Goal: Find specific page/section: Find specific page/section

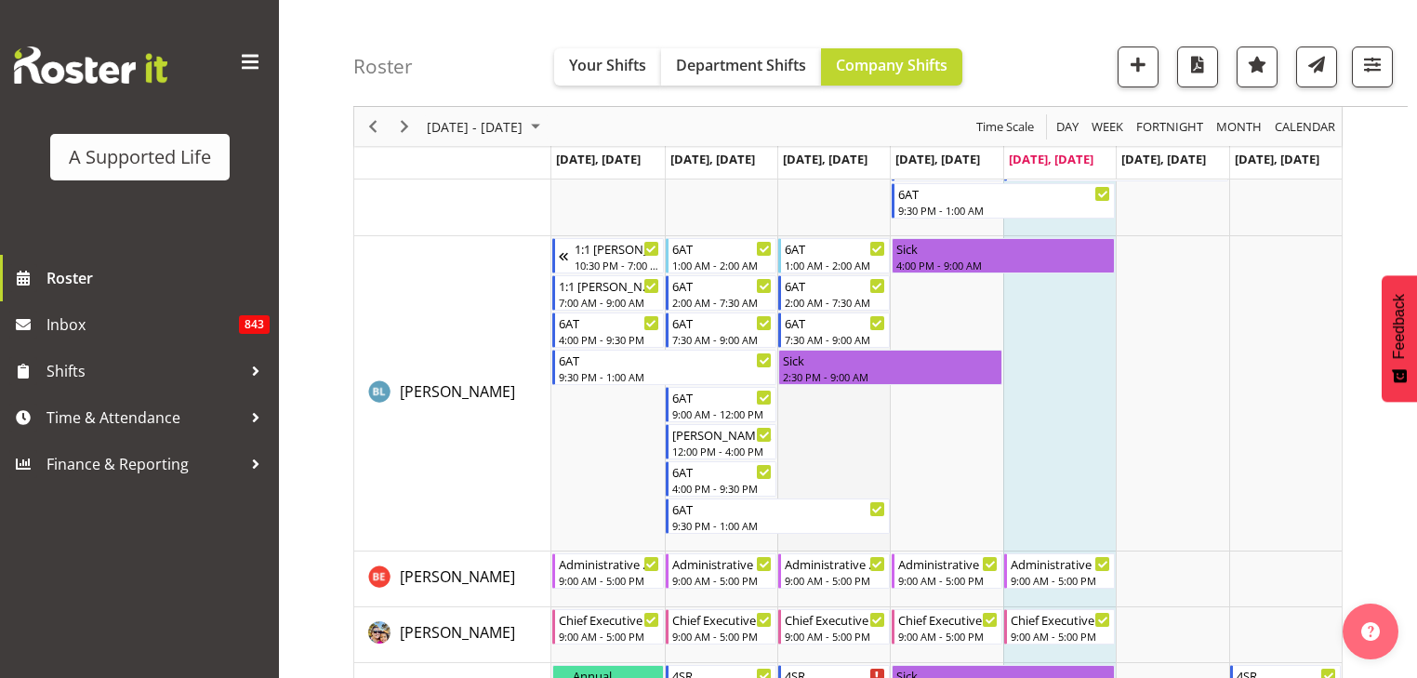
scroll to position [2143, 0]
click at [1367, 70] on span "button" at bounding box center [1372, 64] width 24 height 24
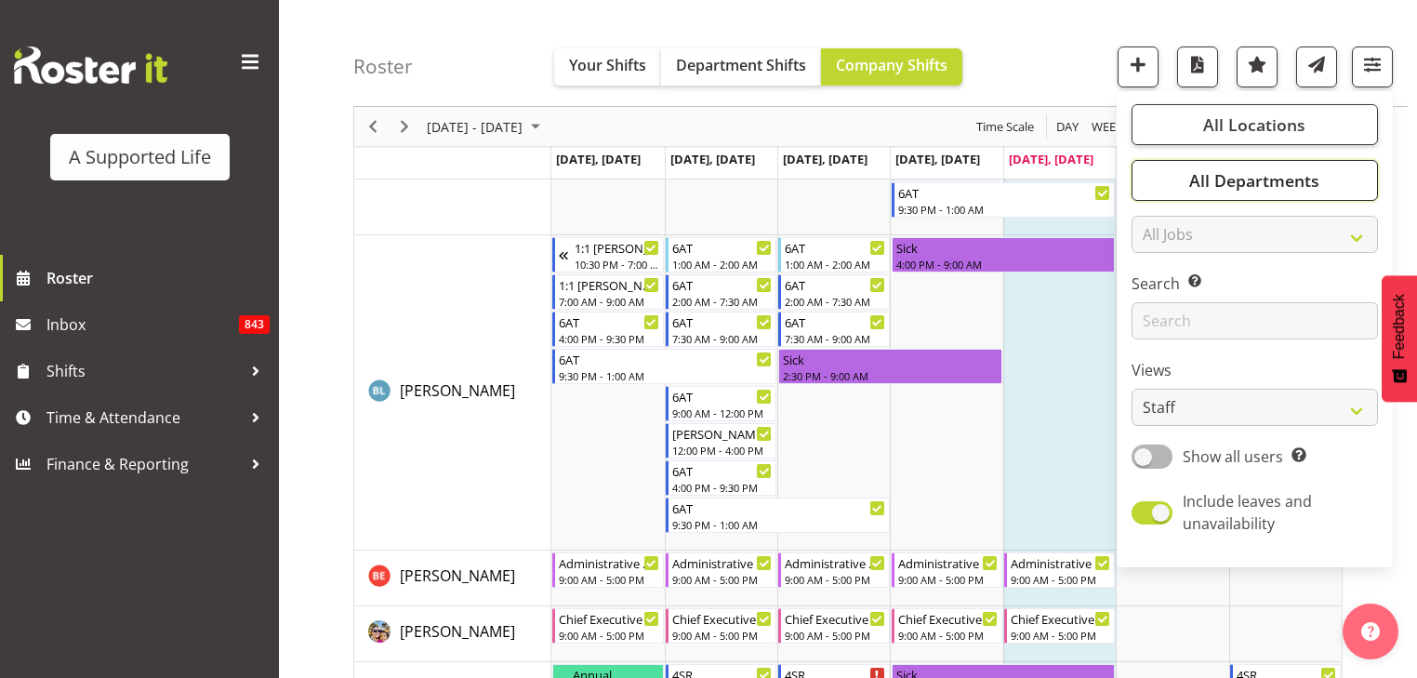
click at [1315, 180] on span "All Departments" at bounding box center [1254, 180] width 130 height 22
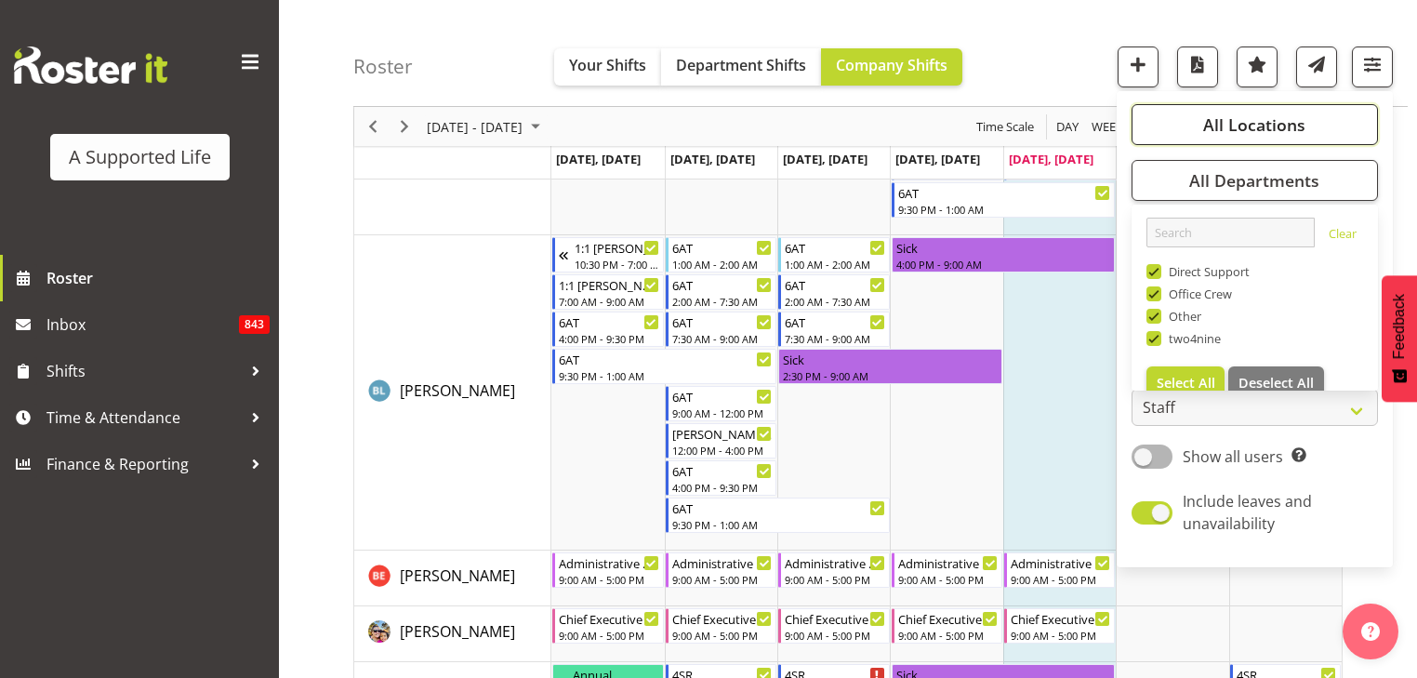
click at [1276, 126] on span "All Locations" at bounding box center [1254, 124] width 102 height 22
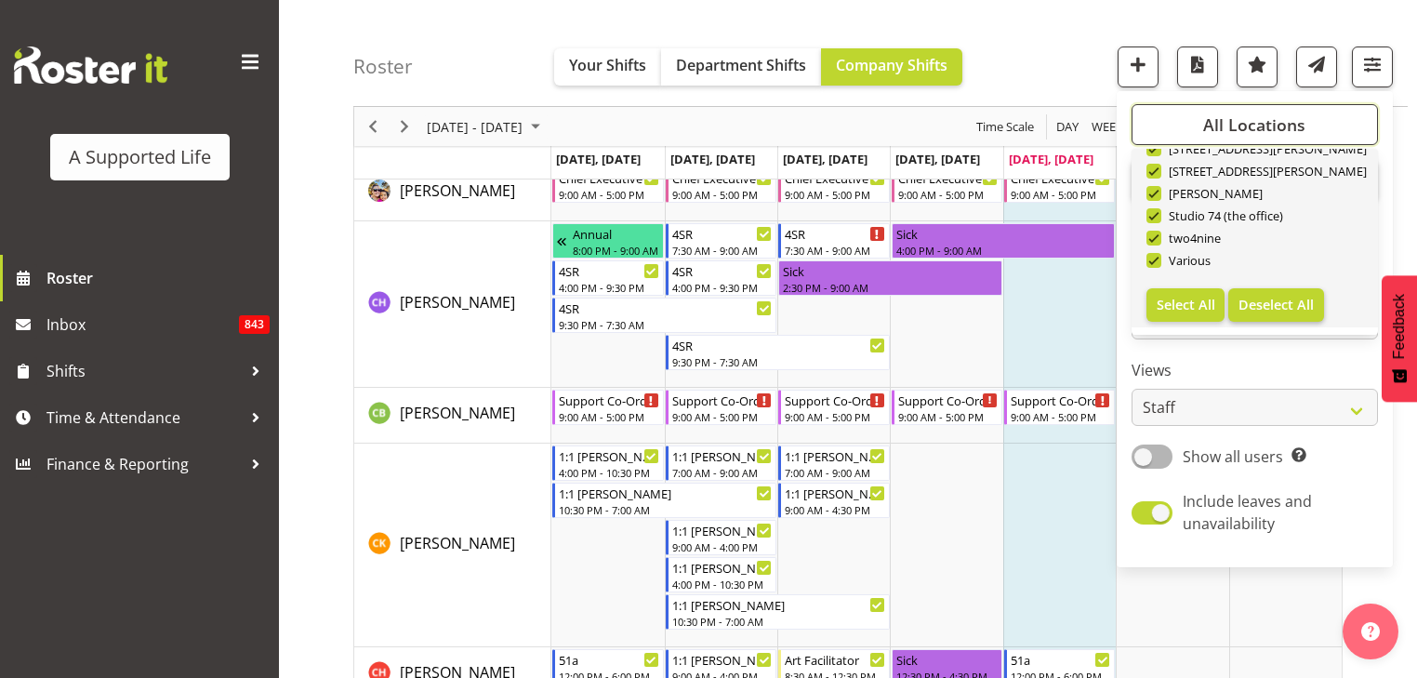
scroll to position [2640, 0]
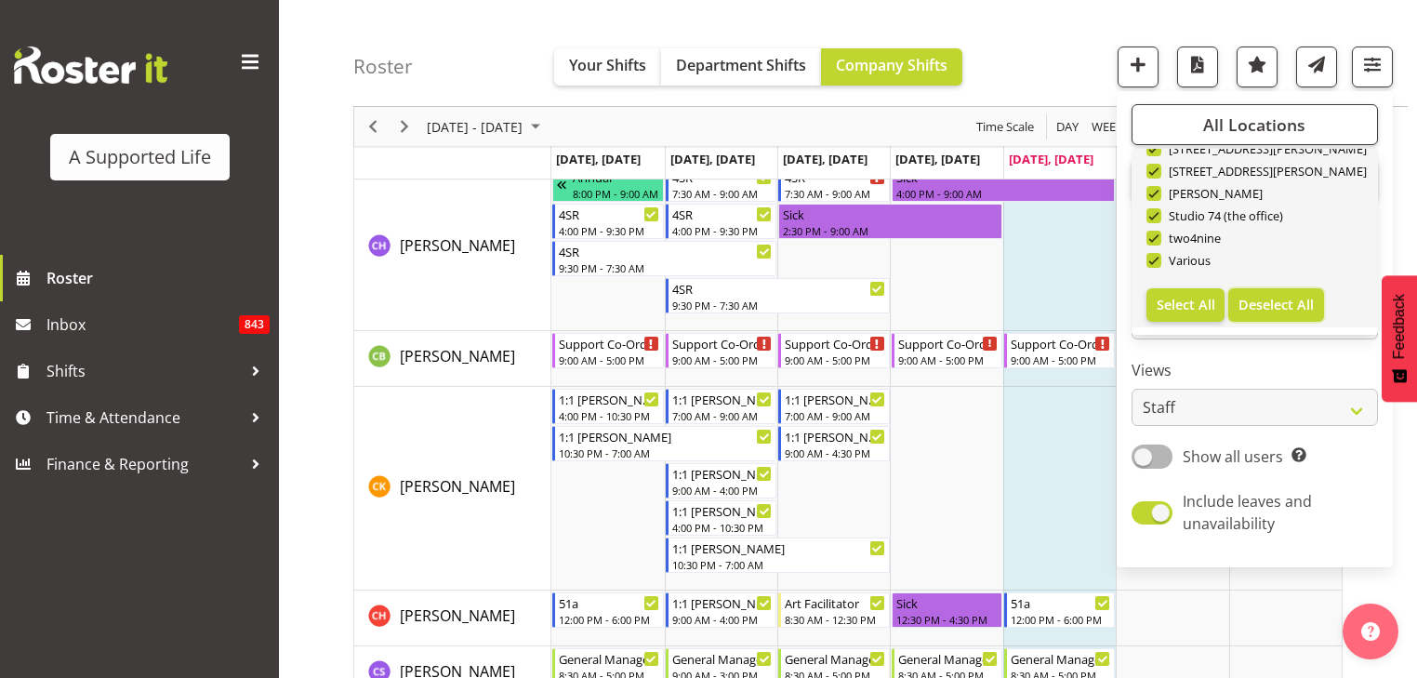
click at [1282, 304] on span "Deselect All" at bounding box center [1275, 305] width 75 height 18
checkbox input "false"
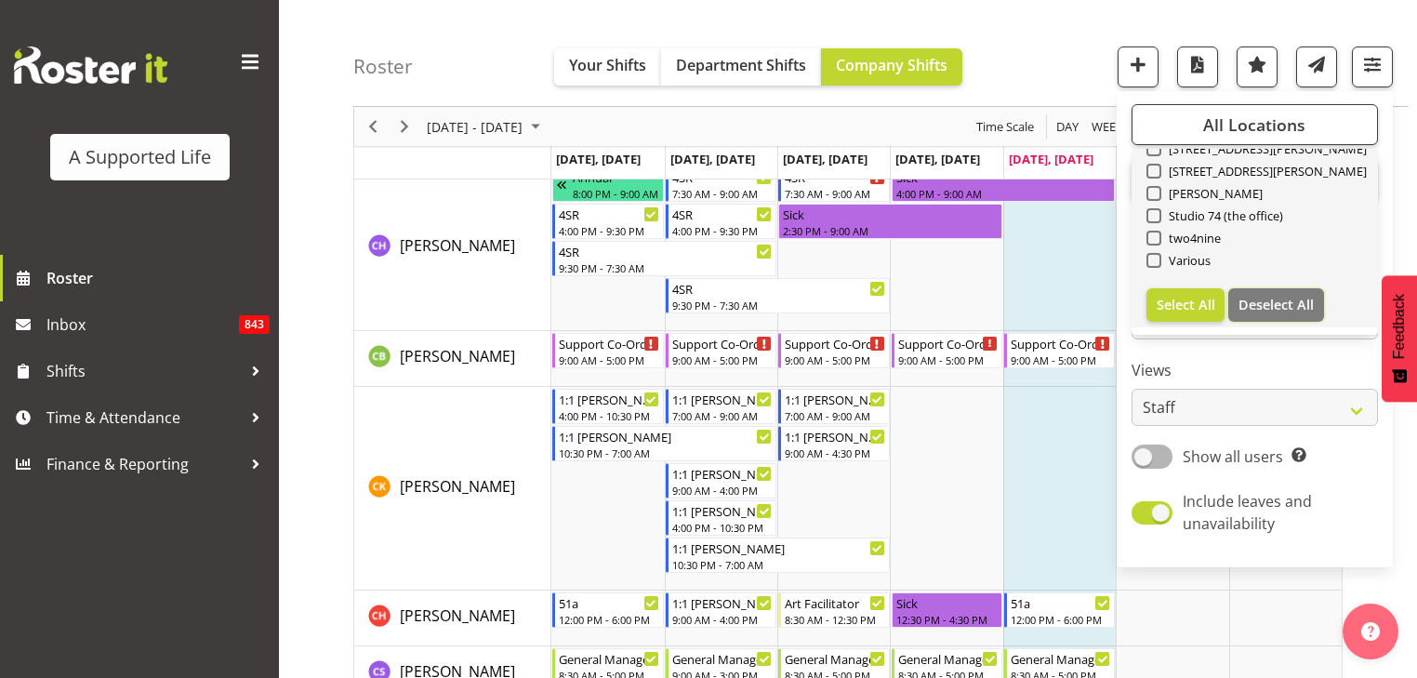
checkbox input "false"
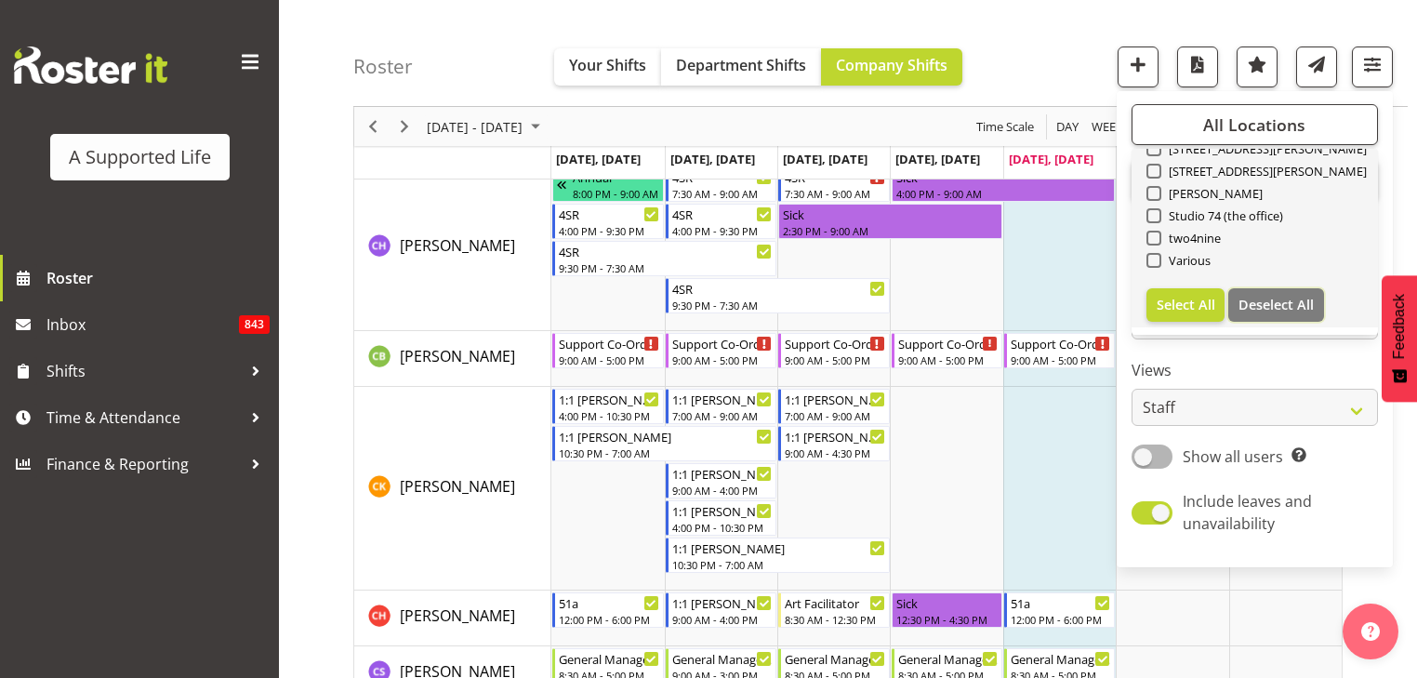
checkbox input "false"
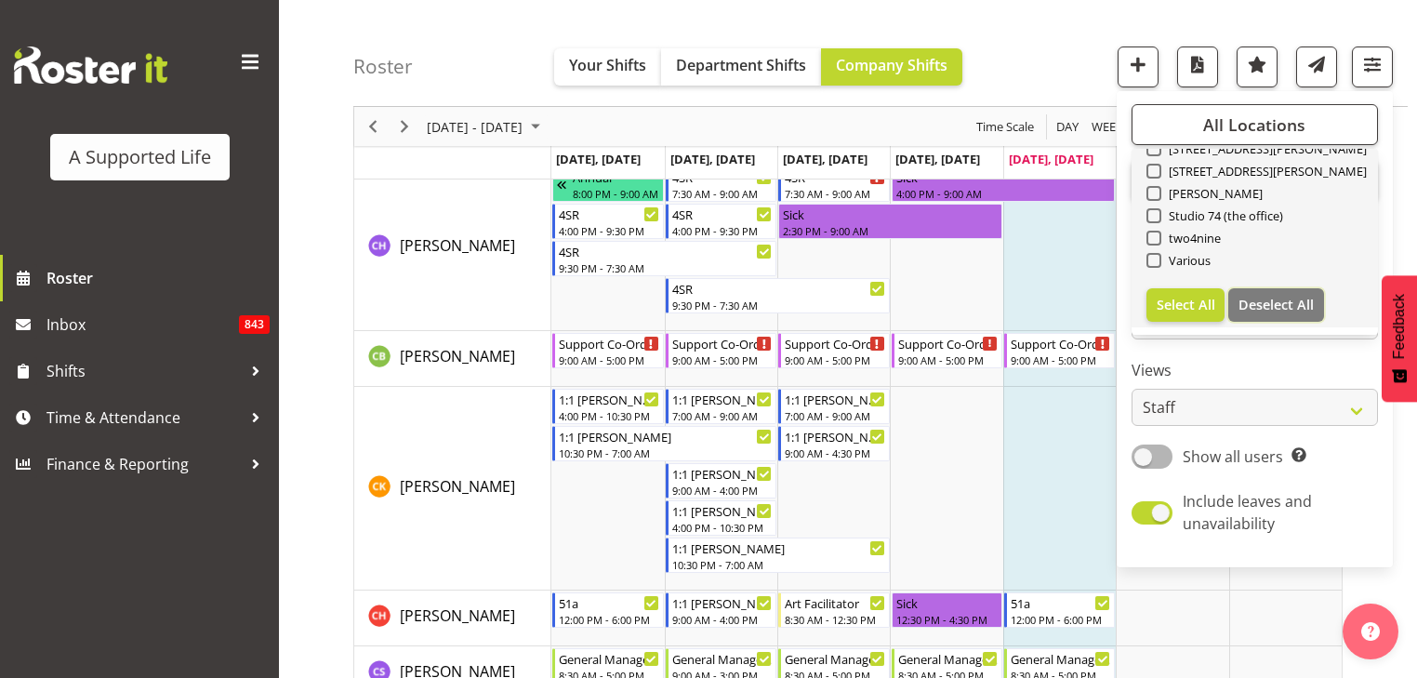
checkbox input "false"
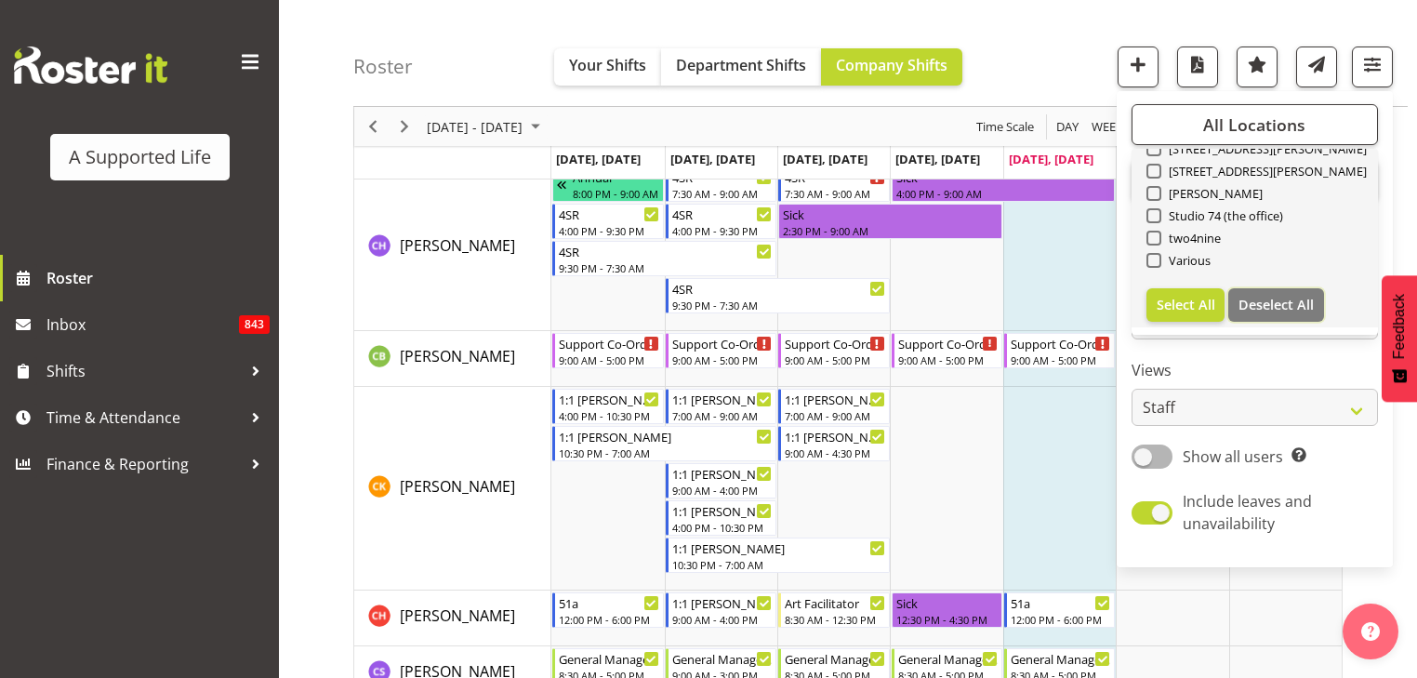
checkbox input "false"
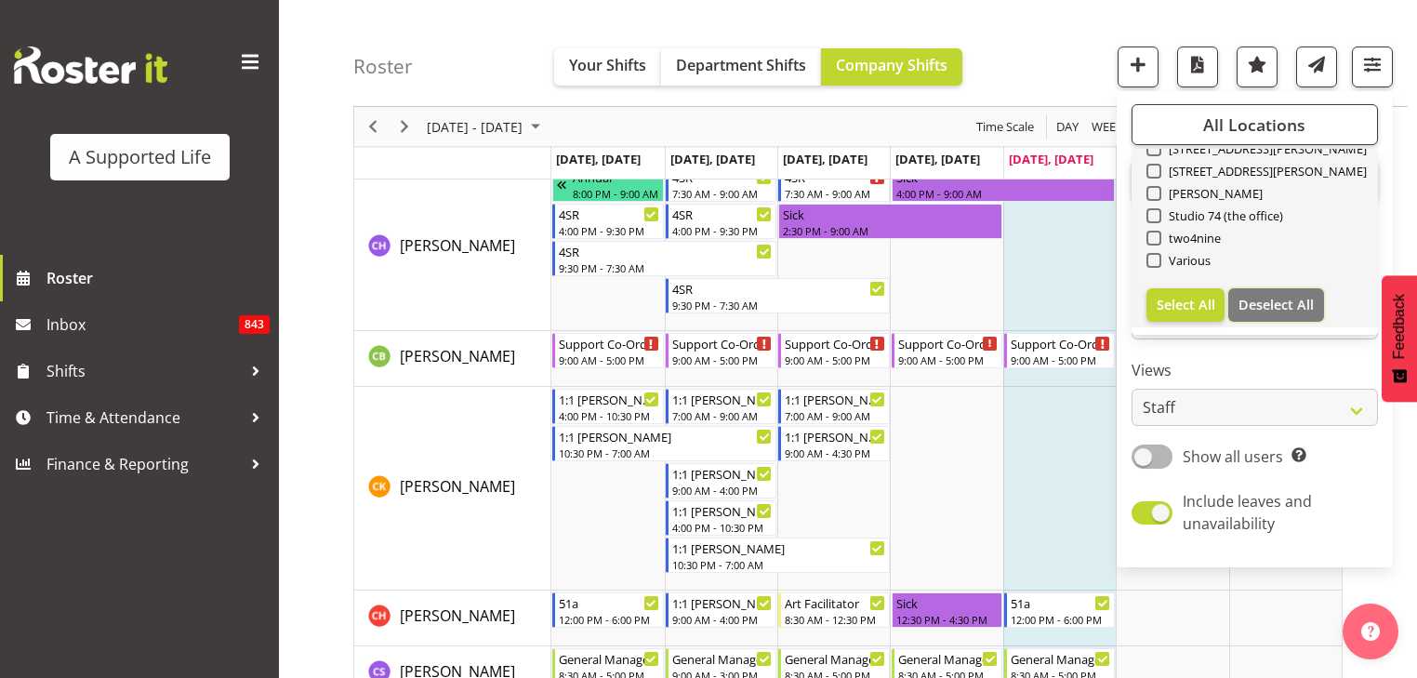
checkbox input "false"
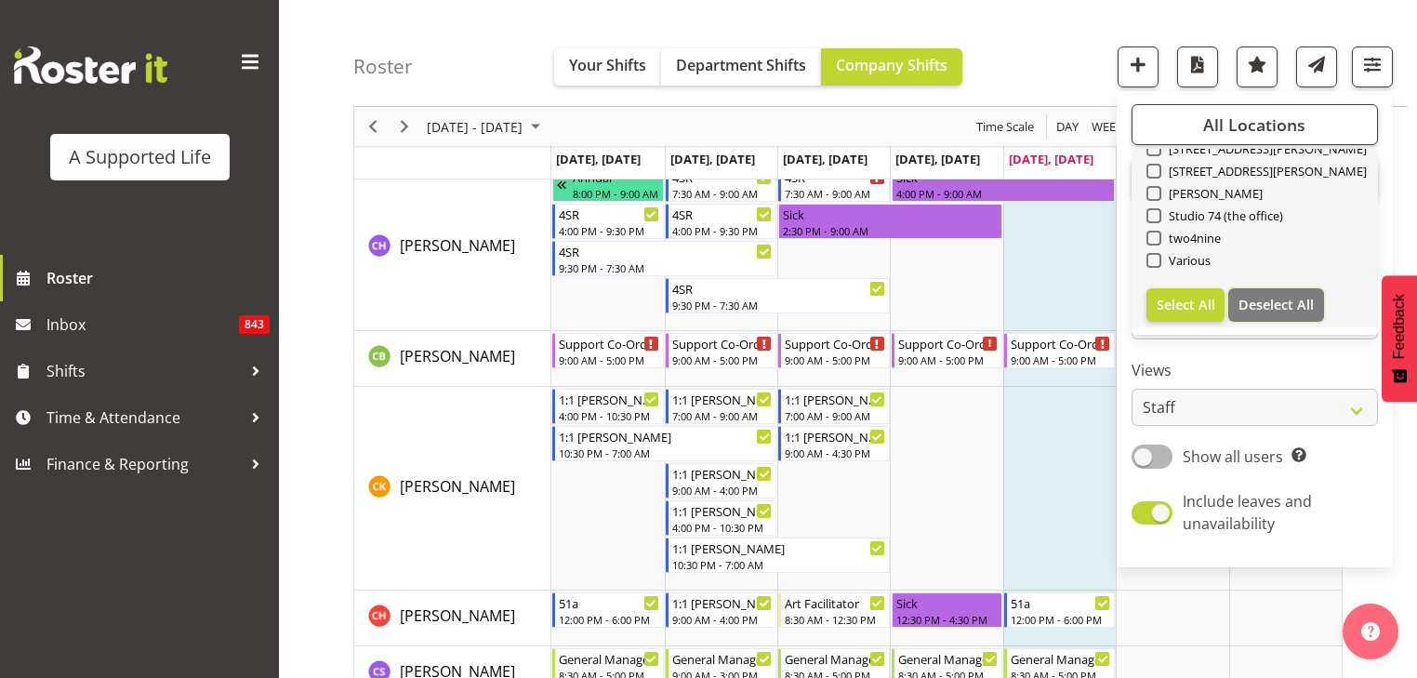
checkbox input "false"
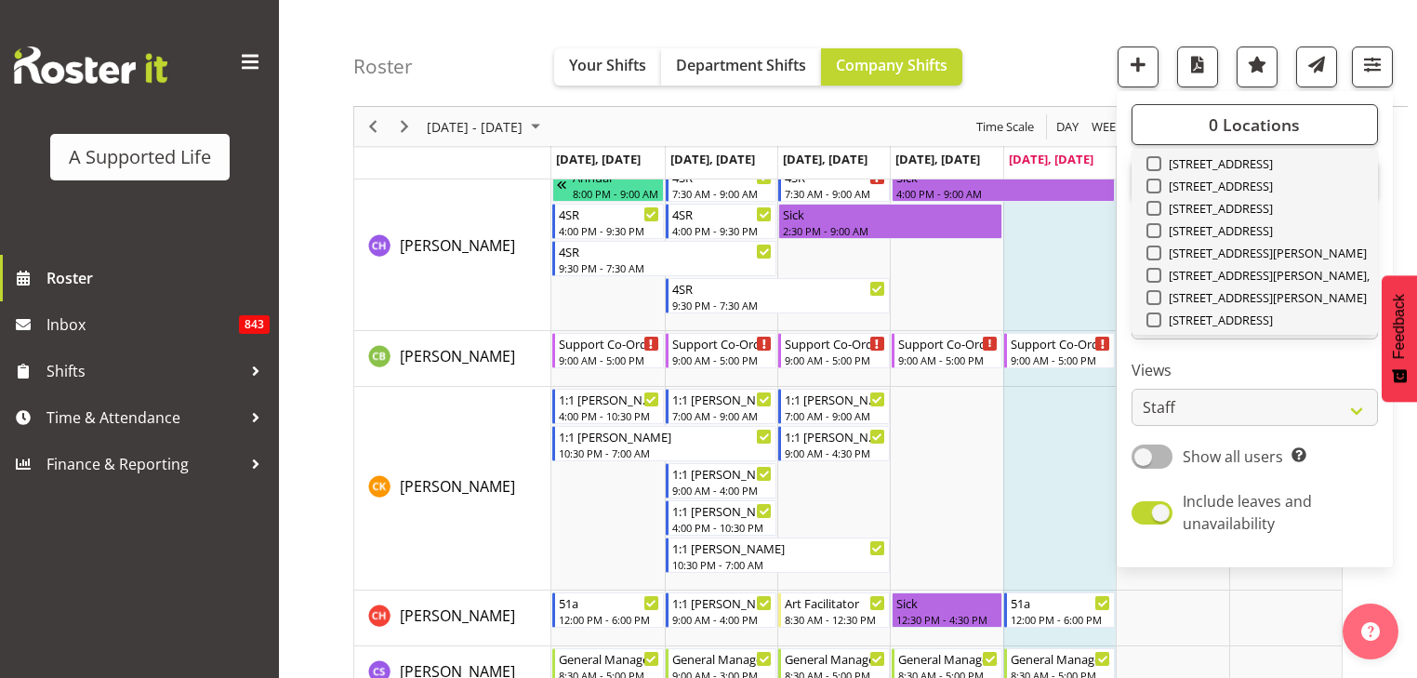
scroll to position [374, 0]
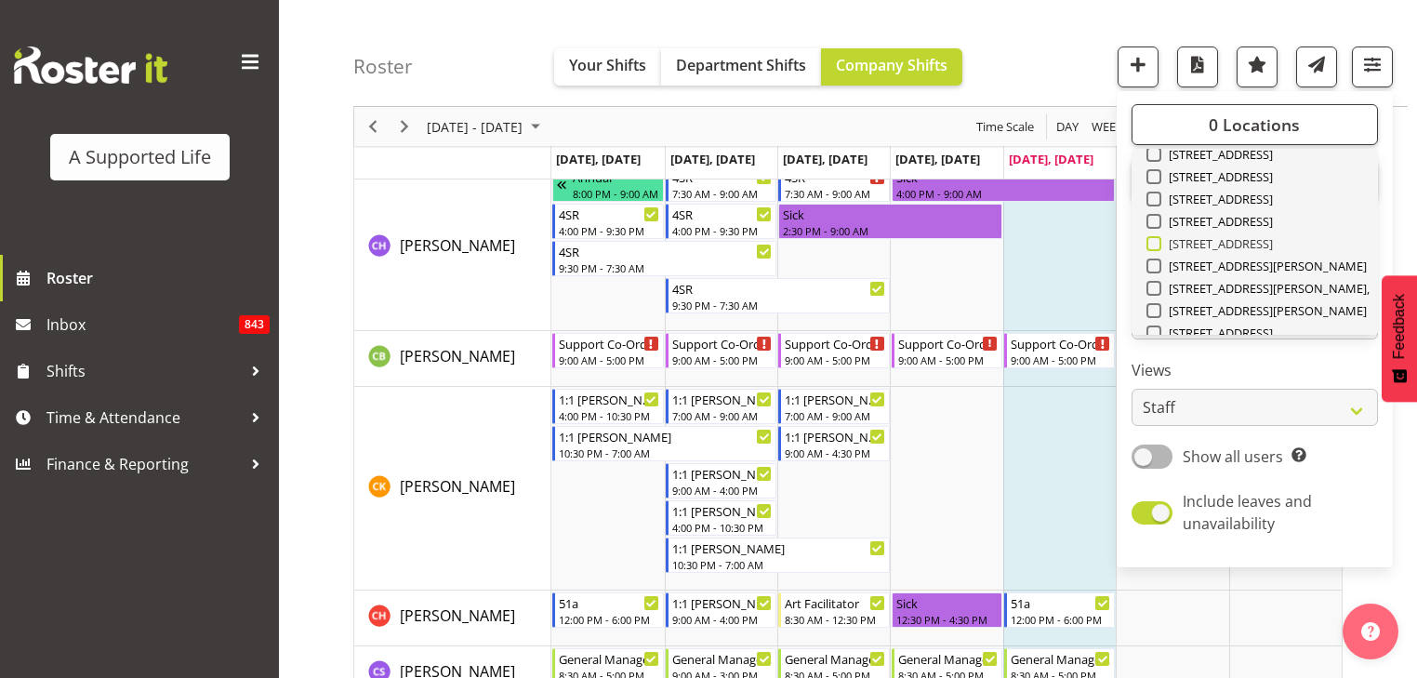
click at [1149, 241] on span at bounding box center [1153, 243] width 15 height 15
click at [1149, 241] on input "[STREET_ADDRESS]" at bounding box center [1152, 244] width 12 height 12
checkbox input "true"
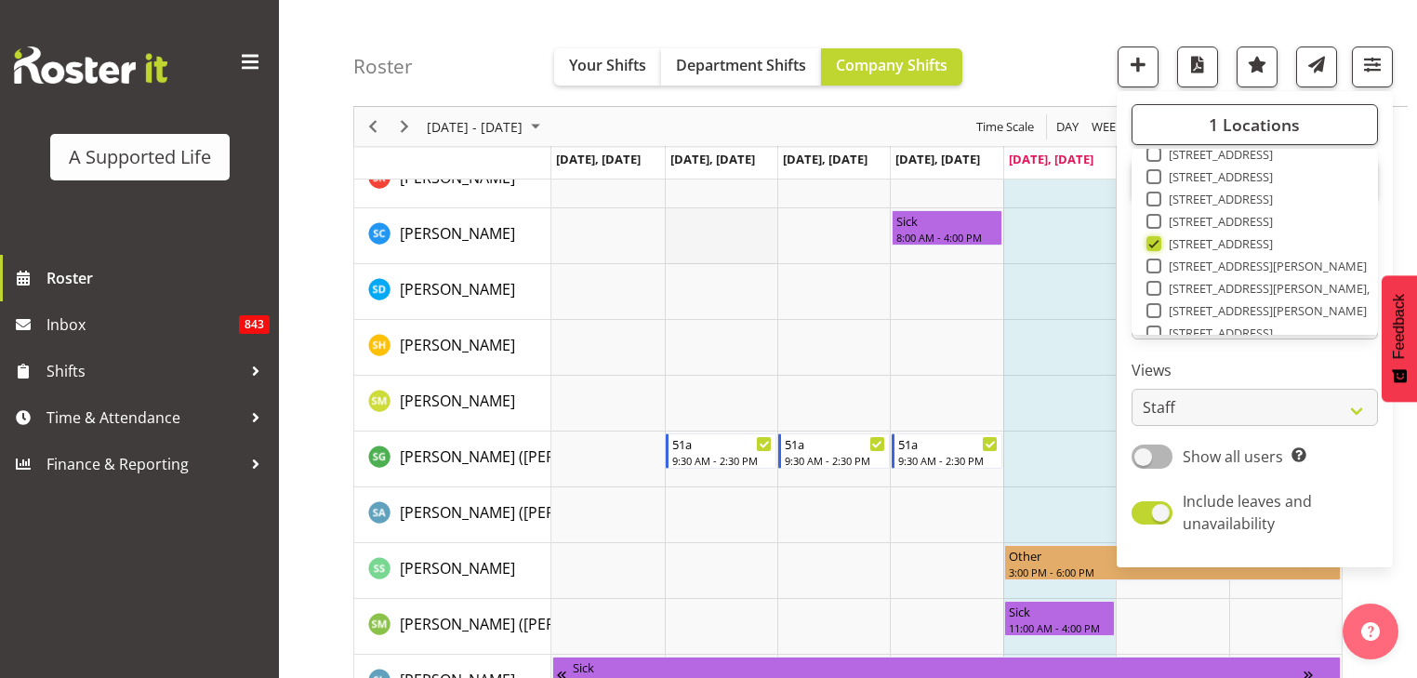
scroll to position [4769, 0]
